Goal: Find specific page/section: Find specific page/section

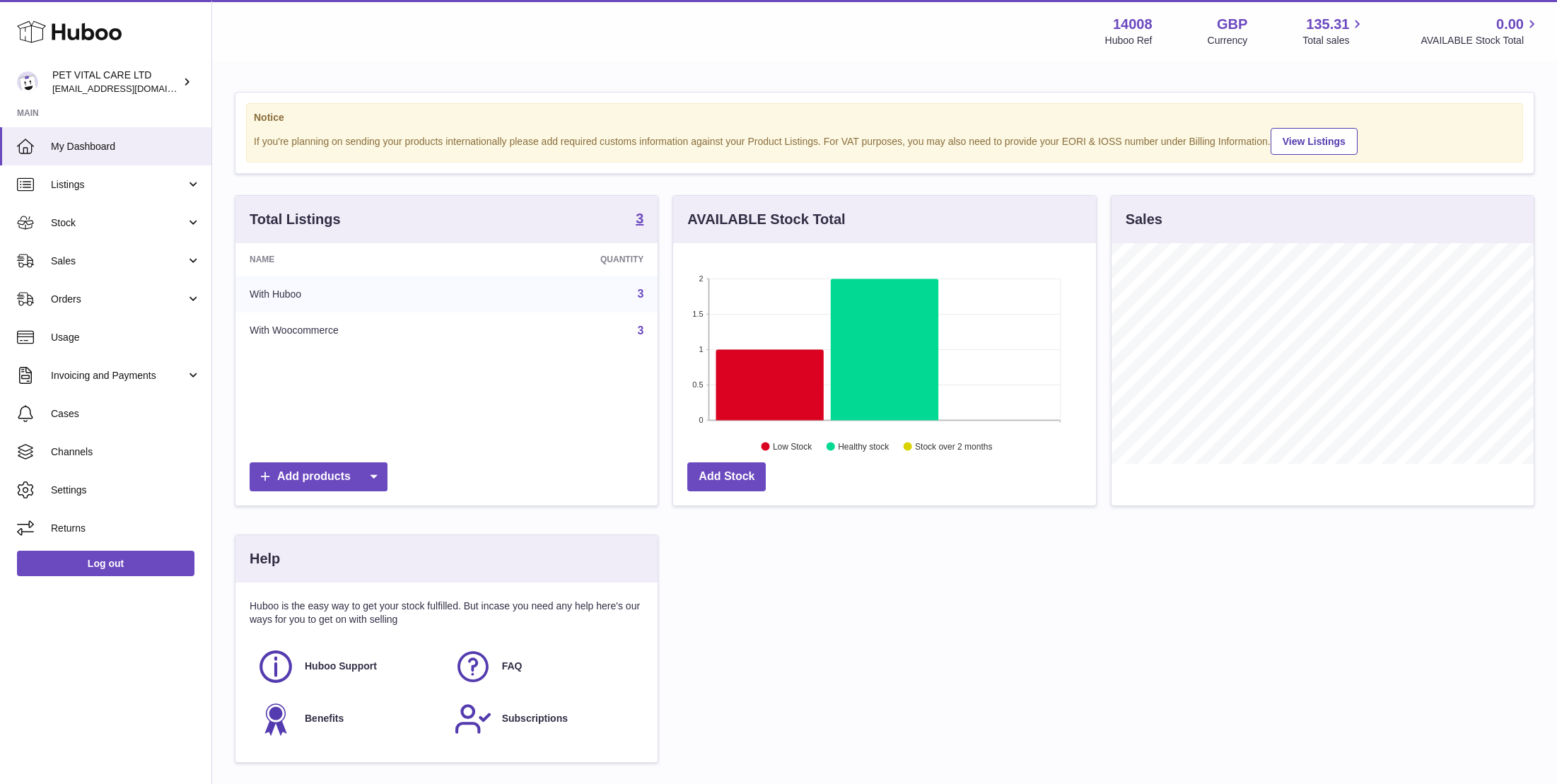
scroll to position [221, 422]
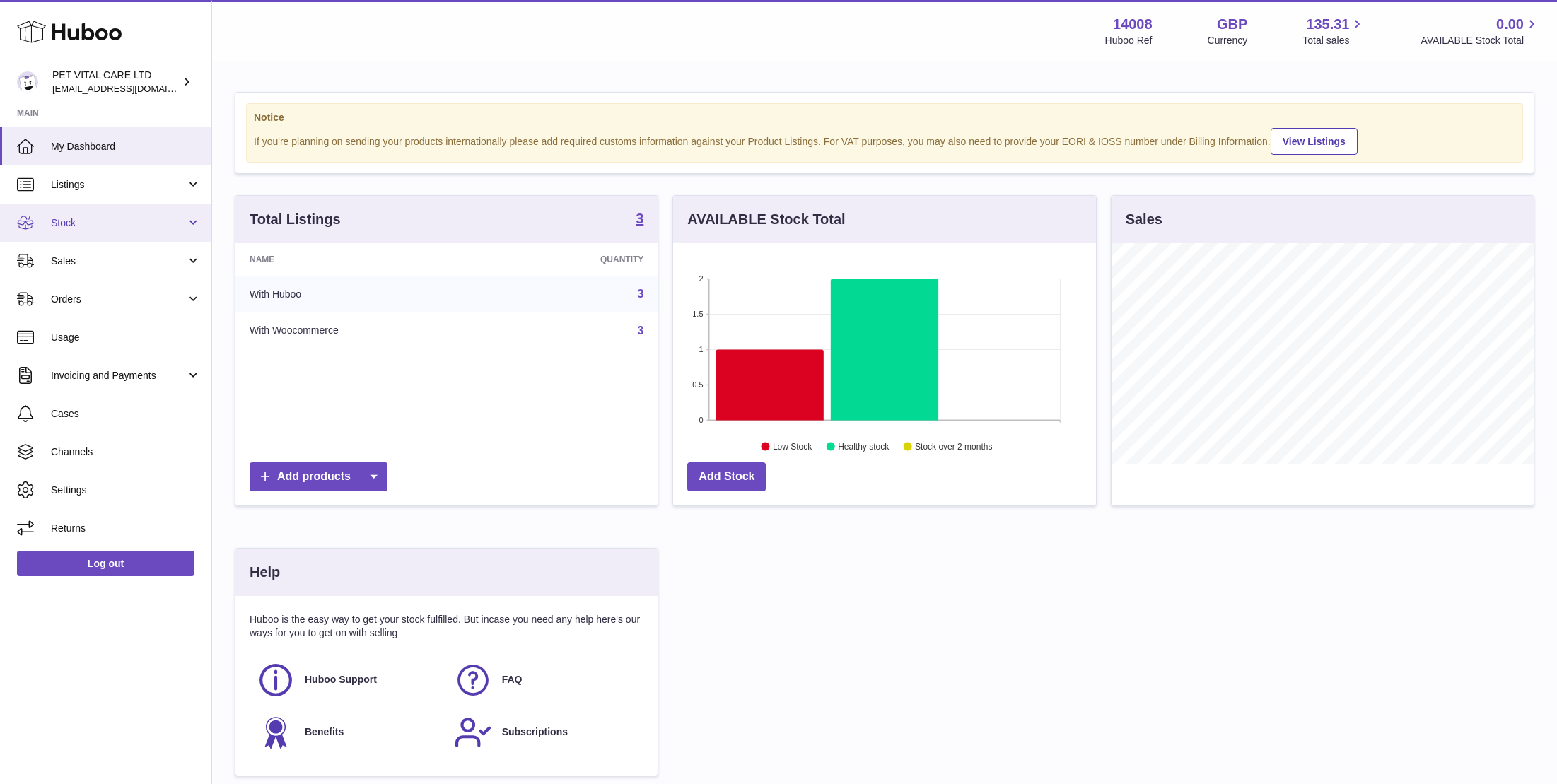
click at [61, 216] on link "Stock" at bounding box center [106, 222] width 211 height 38
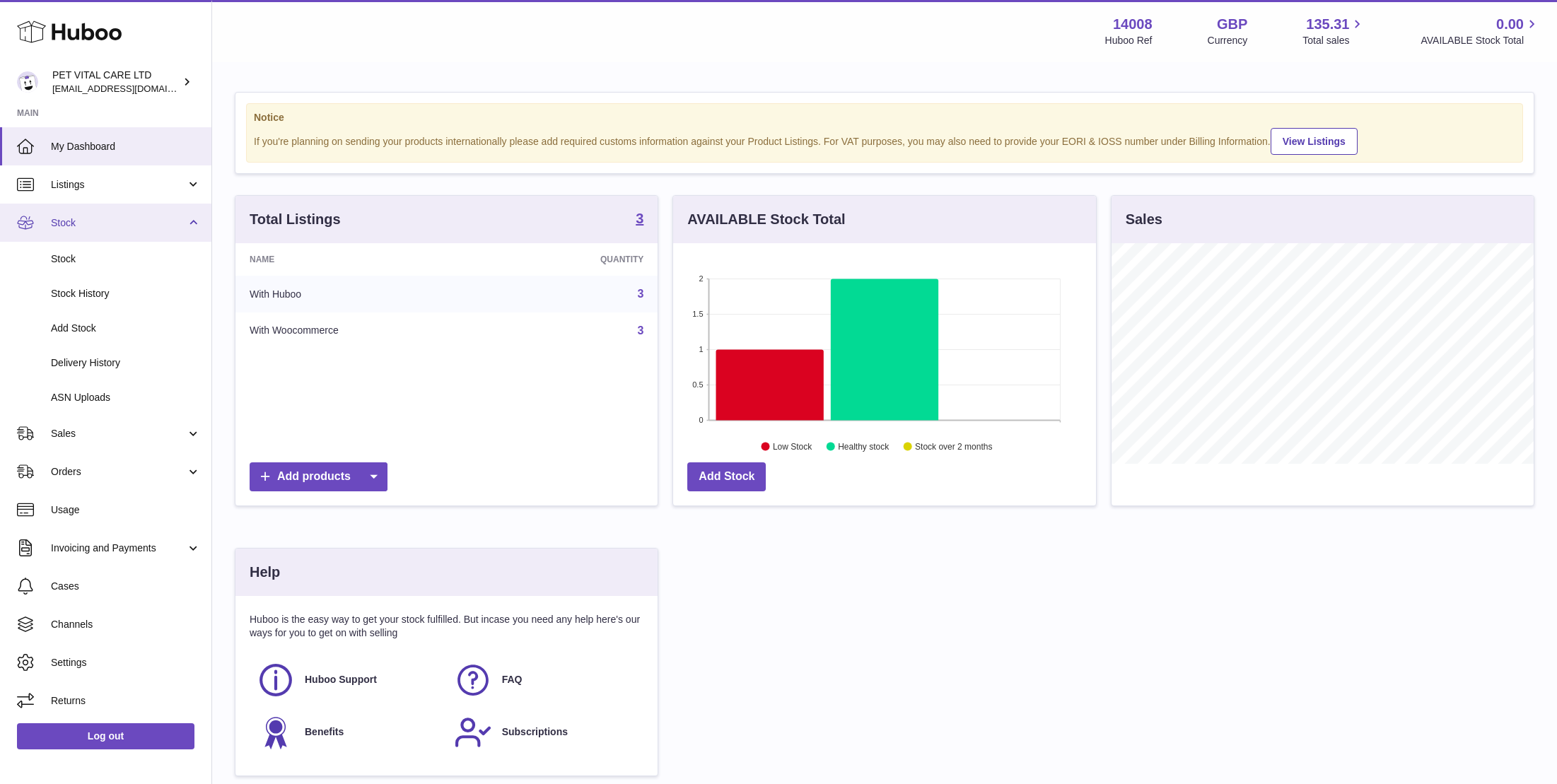
click at [75, 222] on span "Stock" at bounding box center [119, 223] width 135 height 14
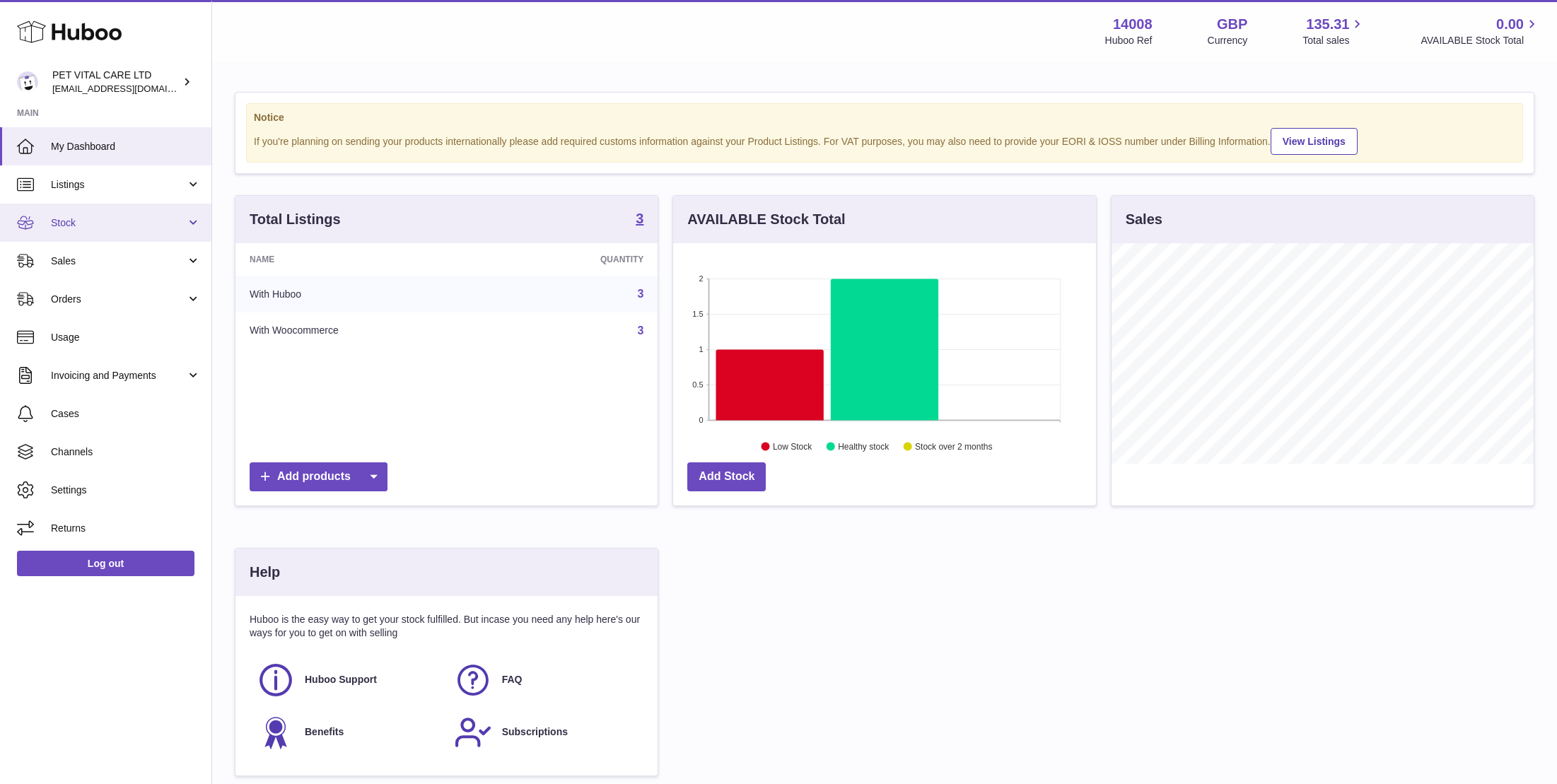
click at [71, 225] on span "Stock" at bounding box center [119, 223] width 135 height 14
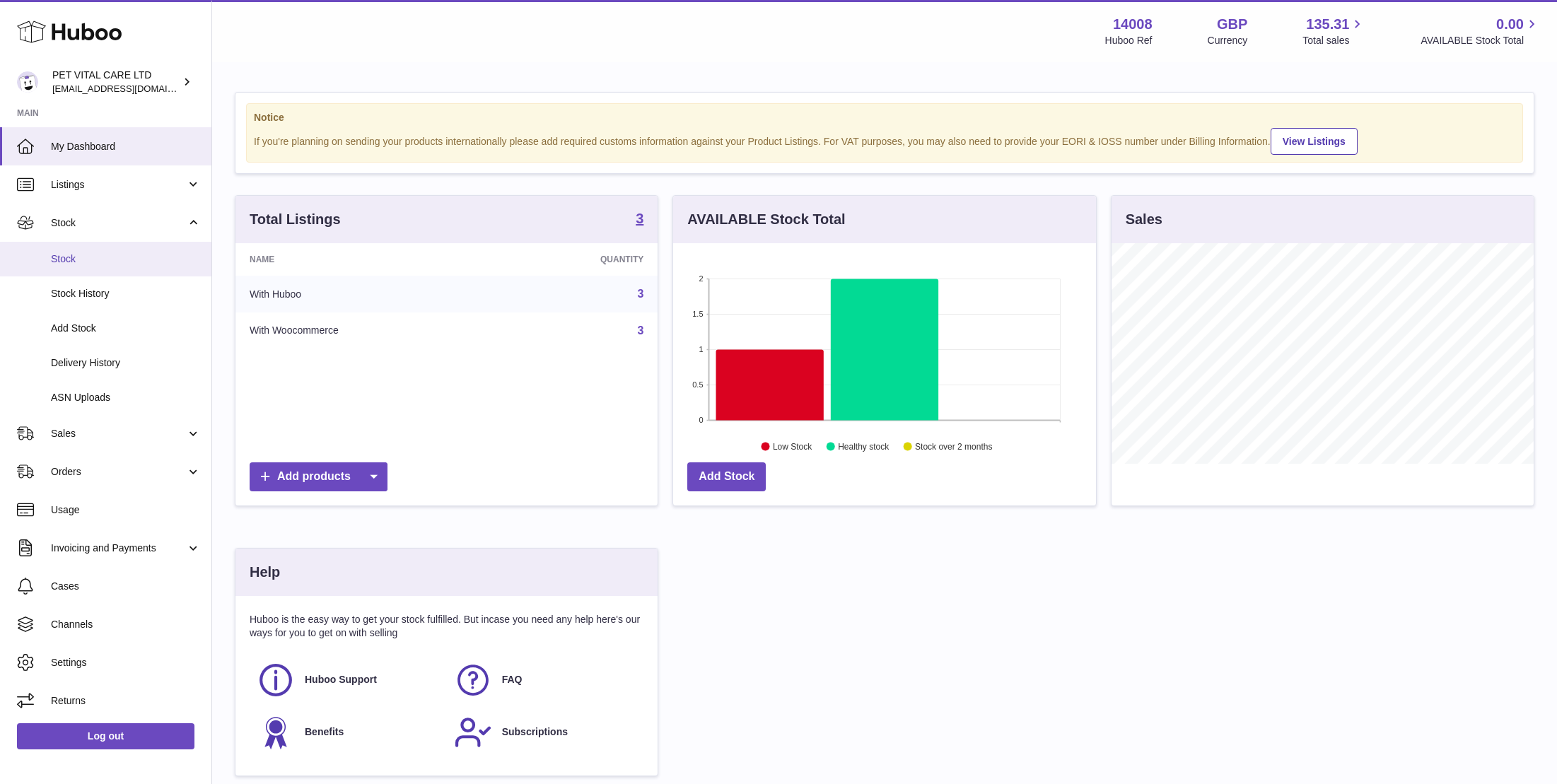
click at [65, 254] on span "Stock" at bounding box center [126, 259] width 150 height 14
